Goal: Task Accomplishment & Management: Complete application form

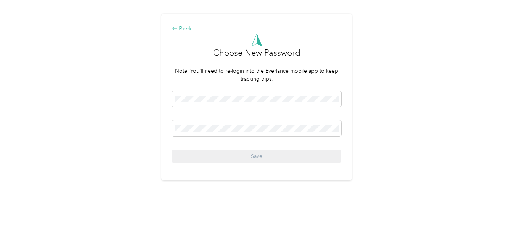
click at [184, 30] on div "Back" at bounding box center [256, 28] width 169 height 9
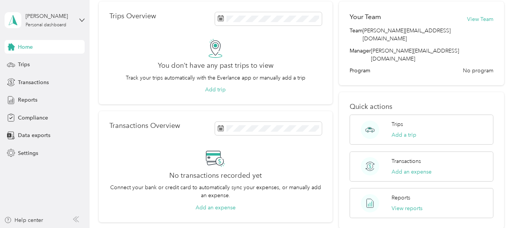
scroll to position [76, 0]
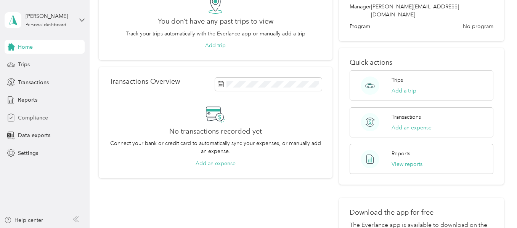
click at [37, 114] on span "Compliance" at bounding box center [33, 118] width 30 height 8
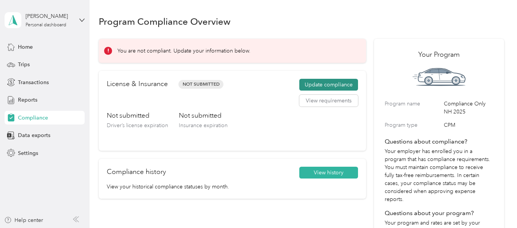
click at [328, 83] on button "Update compliance" at bounding box center [328, 85] width 59 height 12
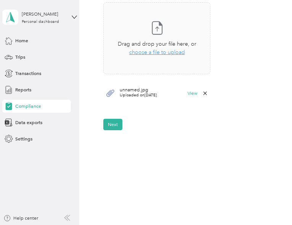
scroll to position [275, 0]
click at [116, 125] on button "Next" at bounding box center [112, 124] width 19 height 11
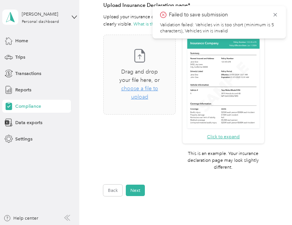
scroll to position [162, 0]
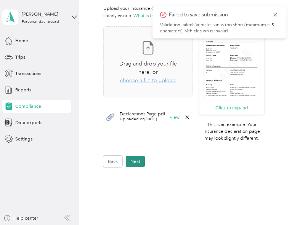
click at [142, 167] on button "Next" at bounding box center [135, 161] width 19 height 11
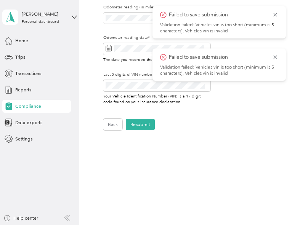
scroll to position [10, 0]
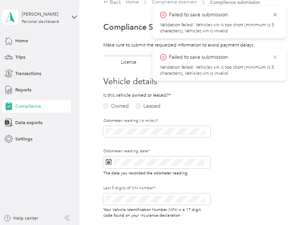
click at [276, 56] on icon at bounding box center [275, 57] width 4 height 4
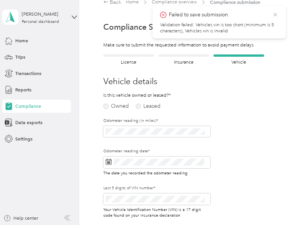
click at [275, 16] on icon at bounding box center [275, 14] width 6 height 7
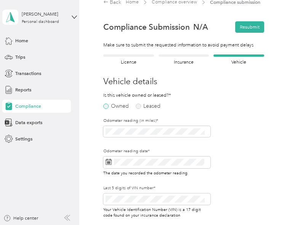
click at [109, 109] on label "Owned" at bounding box center [116, 106] width 26 height 5
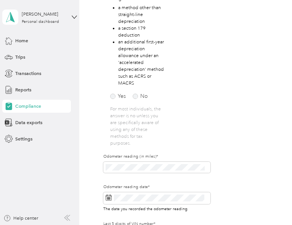
scroll to position [162, 0]
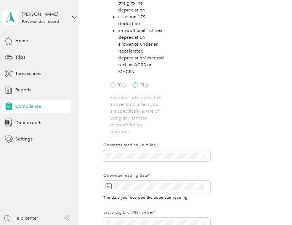
click at [140, 88] on label "No" at bounding box center [140, 84] width 15 height 5
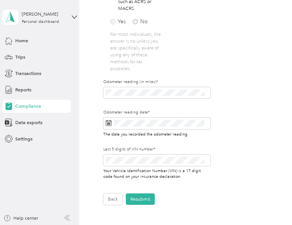
scroll to position [238, 0]
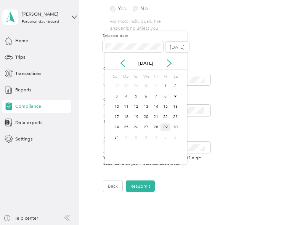
click at [170, 131] on div "29" at bounding box center [165, 127] width 10 height 8
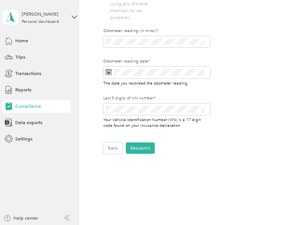
scroll to position [314, 0]
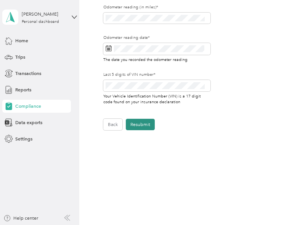
click at [146, 130] on button "Resubmit" at bounding box center [140, 124] width 29 height 11
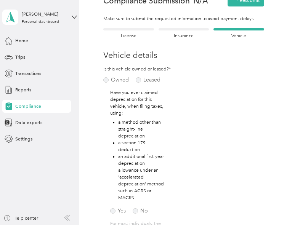
scroll to position [10, 0]
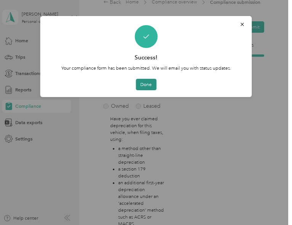
click at [148, 90] on button "Done" at bounding box center [146, 84] width 21 height 11
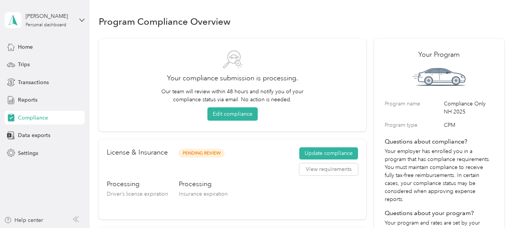
drag, startPoint x: 475, startPoint y: 0, endPoint x: 343, endPoint y: 15, distance: 132.6
click at [343, 16] on div "Program Compliance Overview" at bounding box center [301, 21] width 405 height 16
click at [79, 19] on icon at bounding box center [81, 20] width 5 height 5
click at [33, 62] on div "Log out" at bounding box center [25, 62] width 29 height 8
